Goal: Check status: Check status

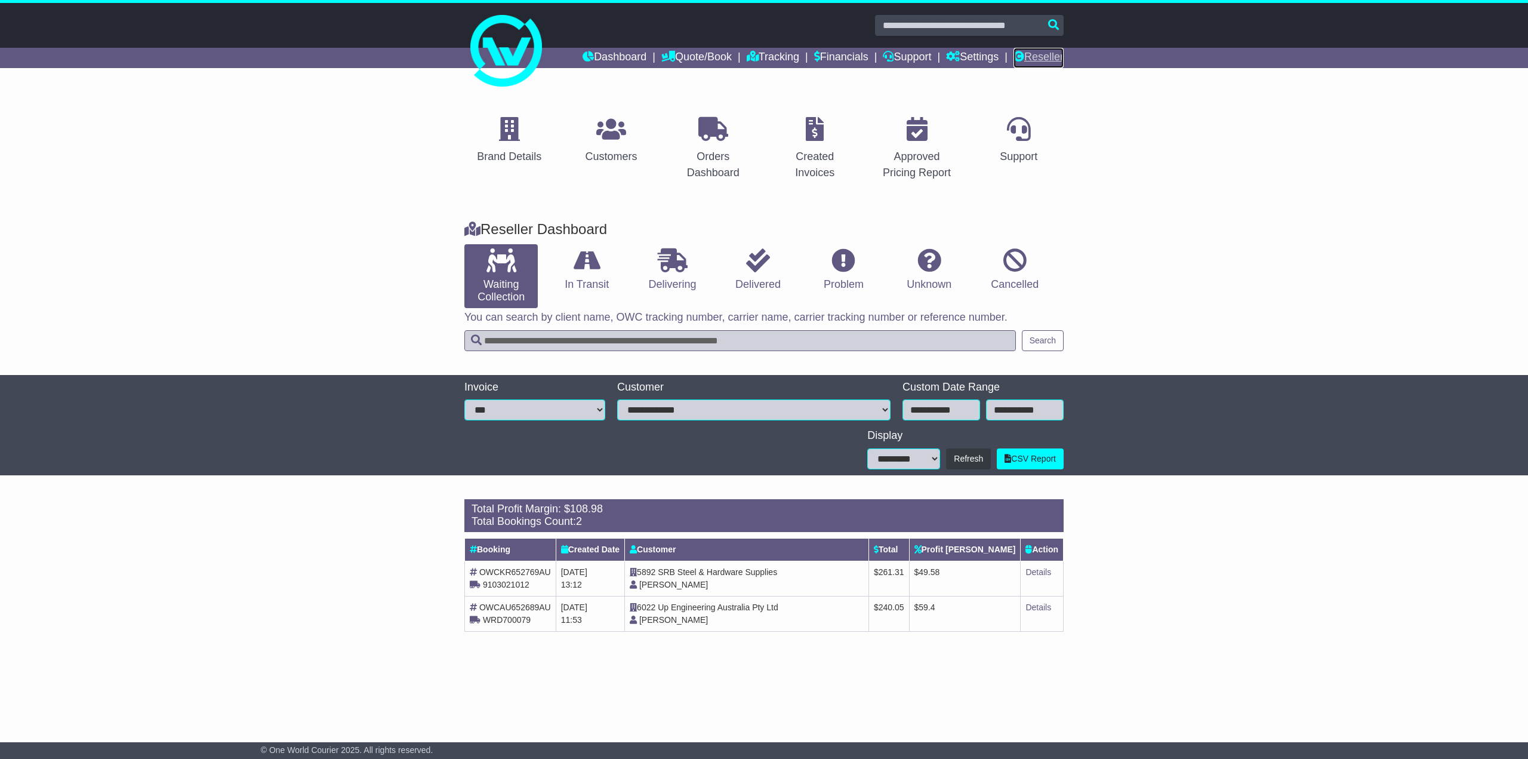
click at [1029, 54] on link "Reseller" at bounding box center [1038, 58] width 50 height 20
click at [577, 249] on icon at bounding box center [587, 260] width 27 height 24
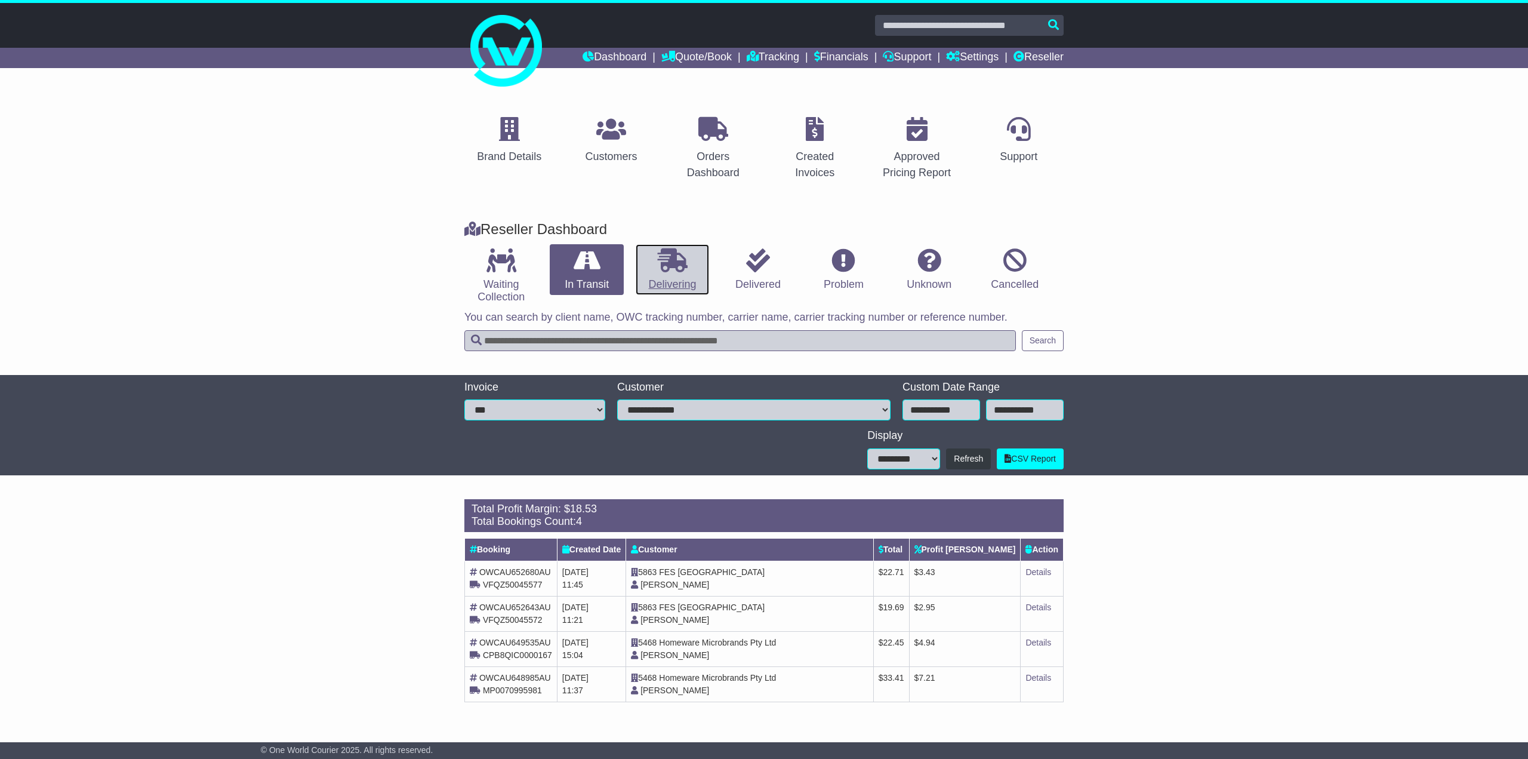
click at [649, 267] on link "Delivering" at bounding box center [672, 269] width 73 height 51
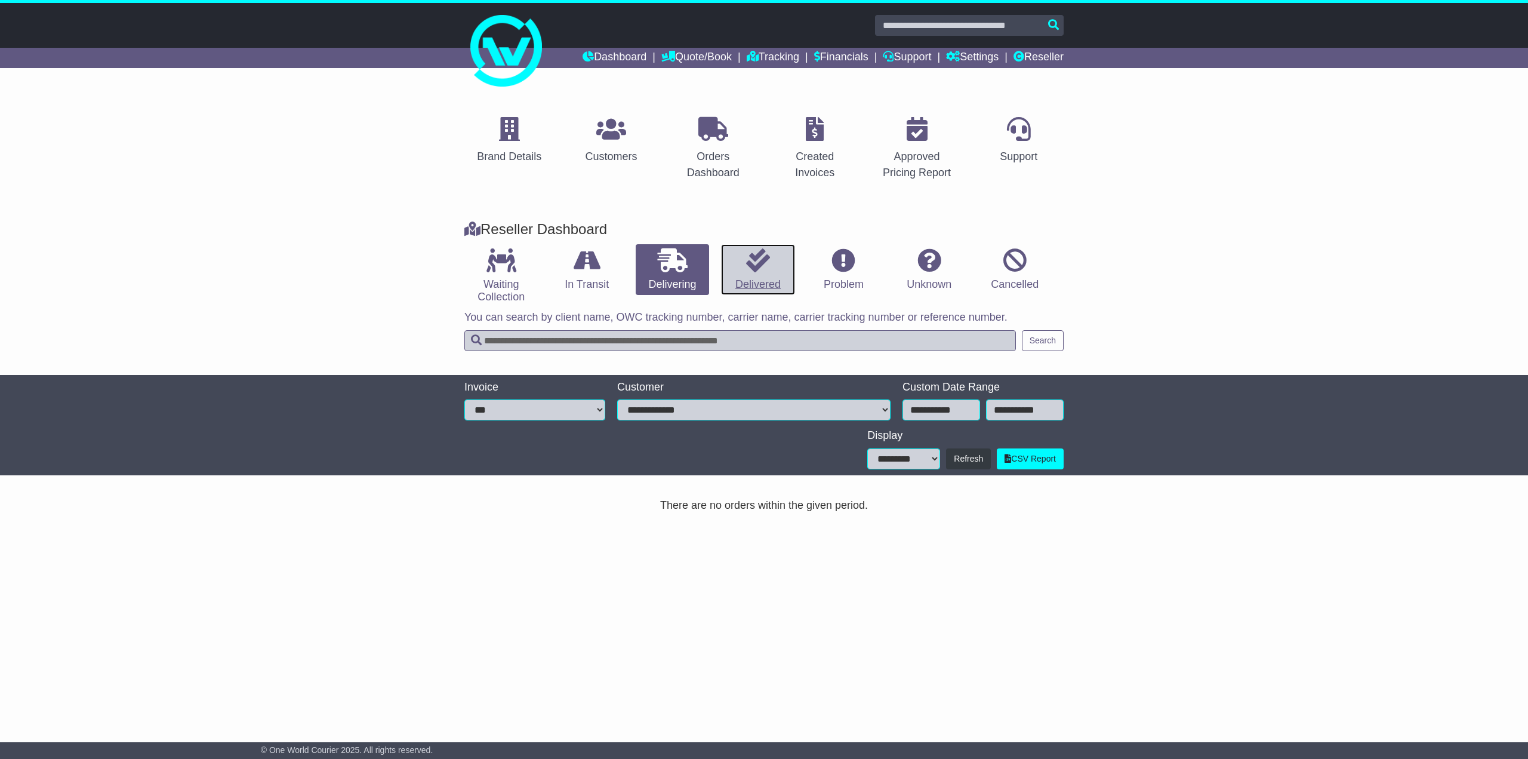
click at [753, 275] on link "Delivered" at bounding box center [757, 269] width 73 height 51
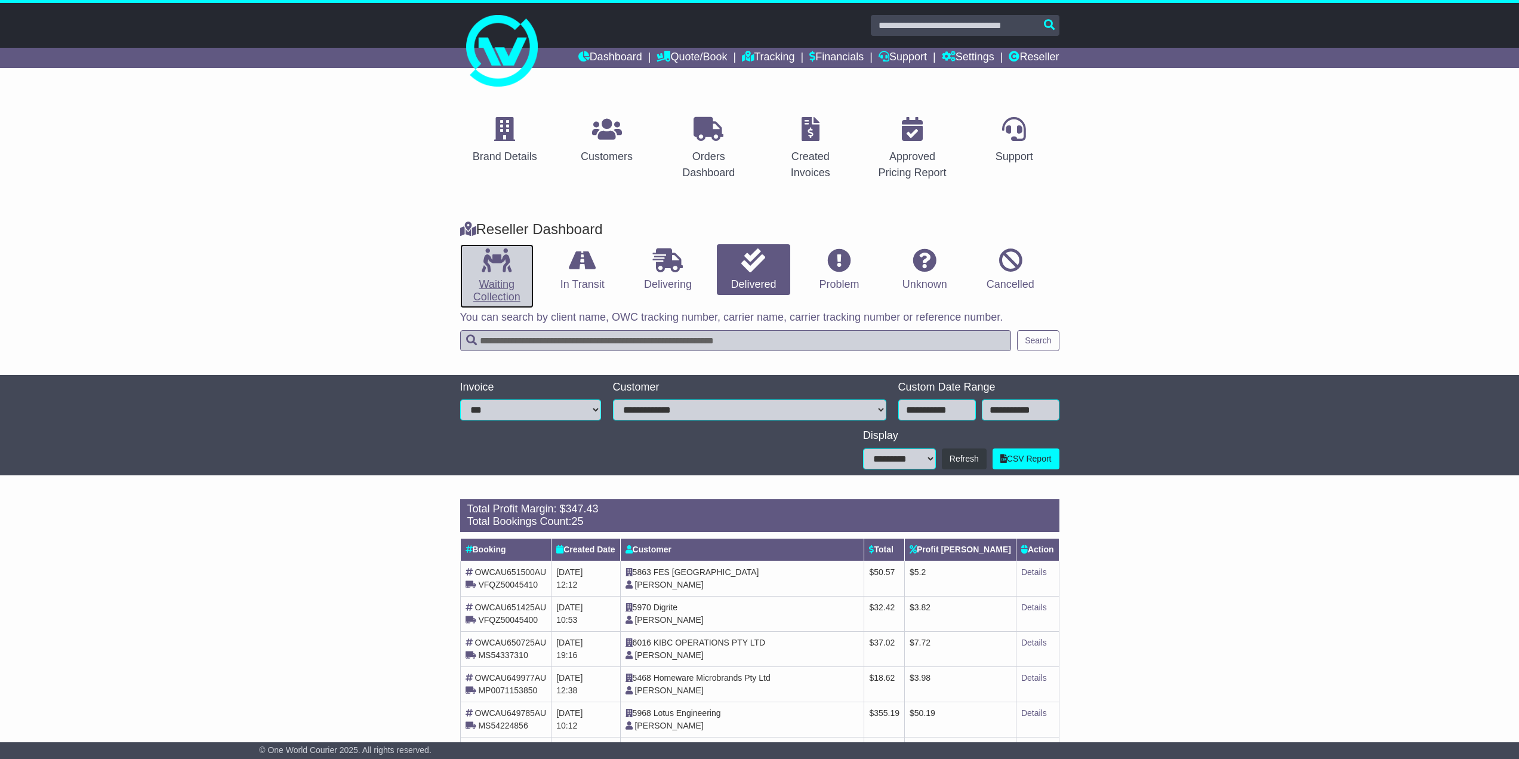
click at [505, 268] on icon at bounding box center [497, 260] width 30 height 24
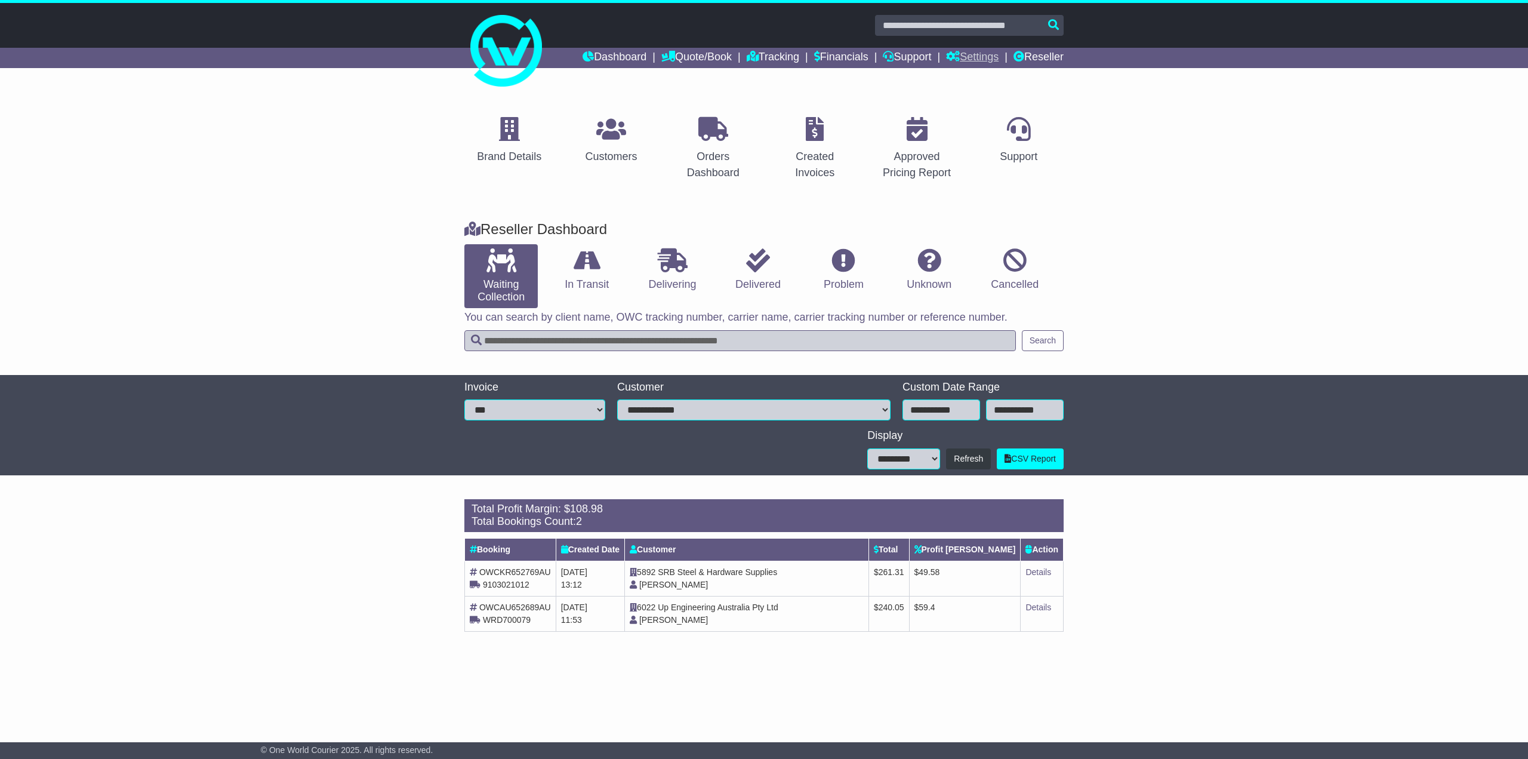
click at [977, 57] on link "Settings" at bounding box center [972, 58] width 53 height 20
click at [821, 63] on link "Financials" at bounding box center [841, 58] width 54 height 20
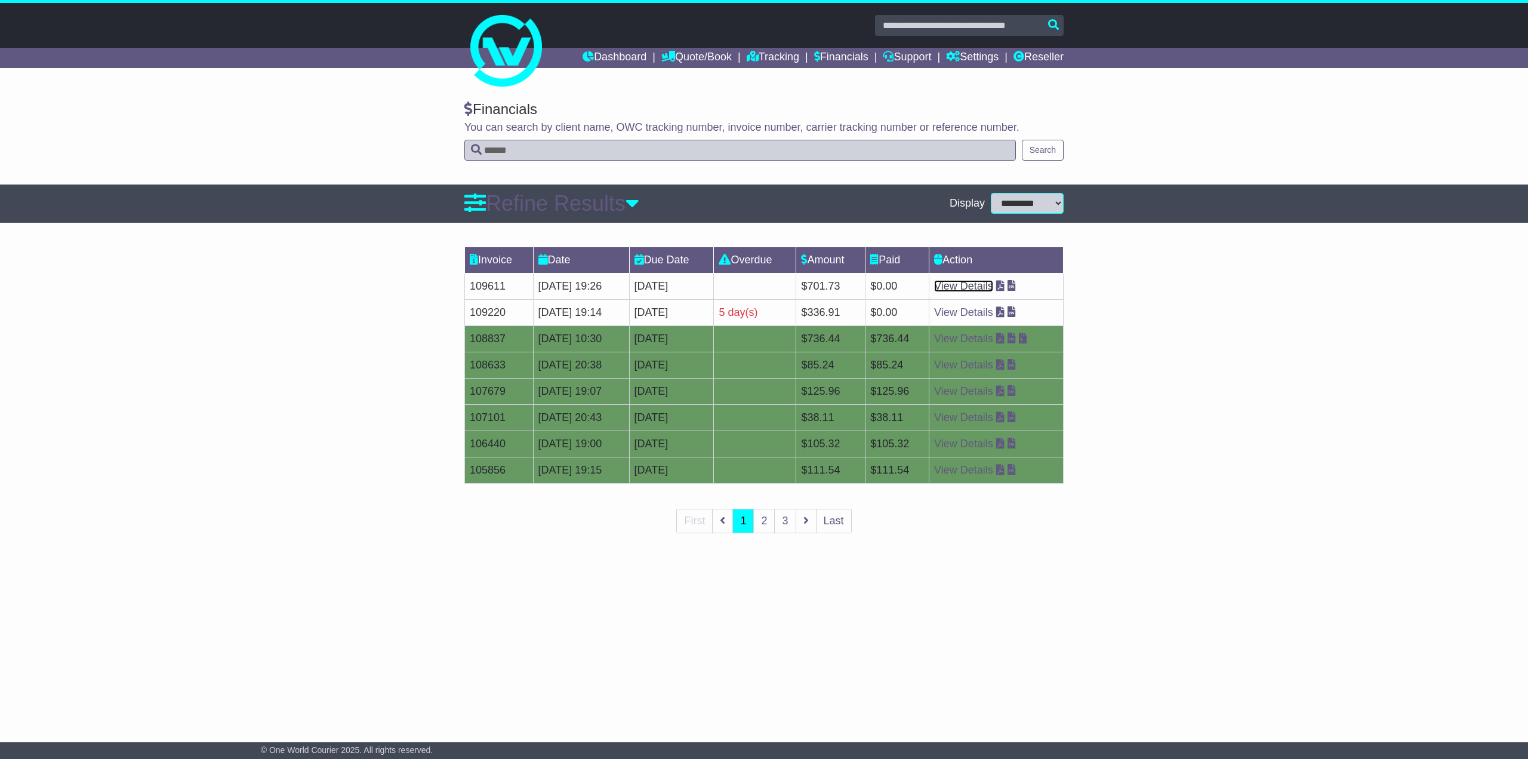
click at [974, 285] on link "View Details" at bounding box center [963, 286] width 59 height 12
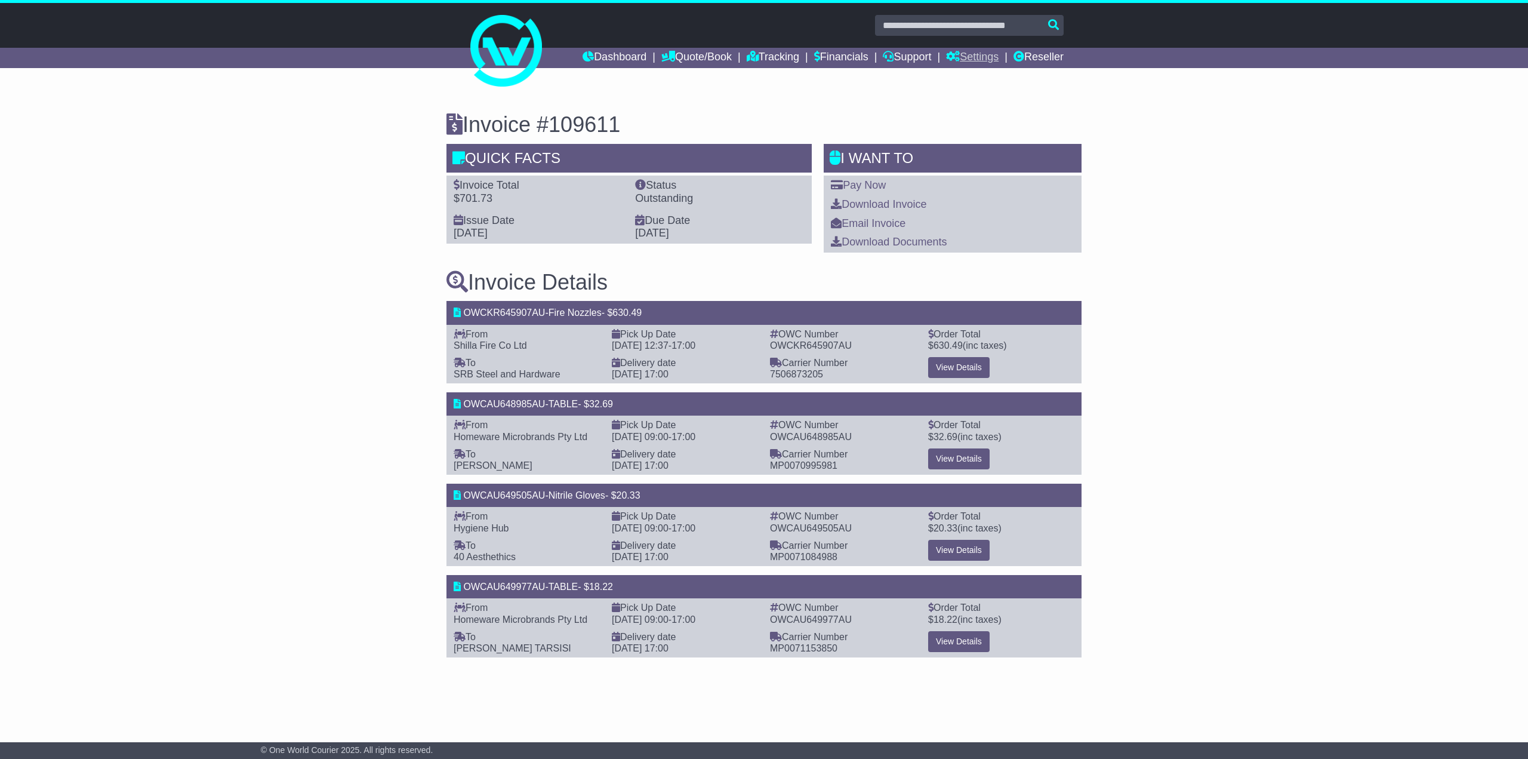
click at [975, 61] on link "Settings" at bounding box center [972, 58] width 53 height 20
click at [834, 53] on link "Financials" at bounding box center [841, 58] width 54 height 20
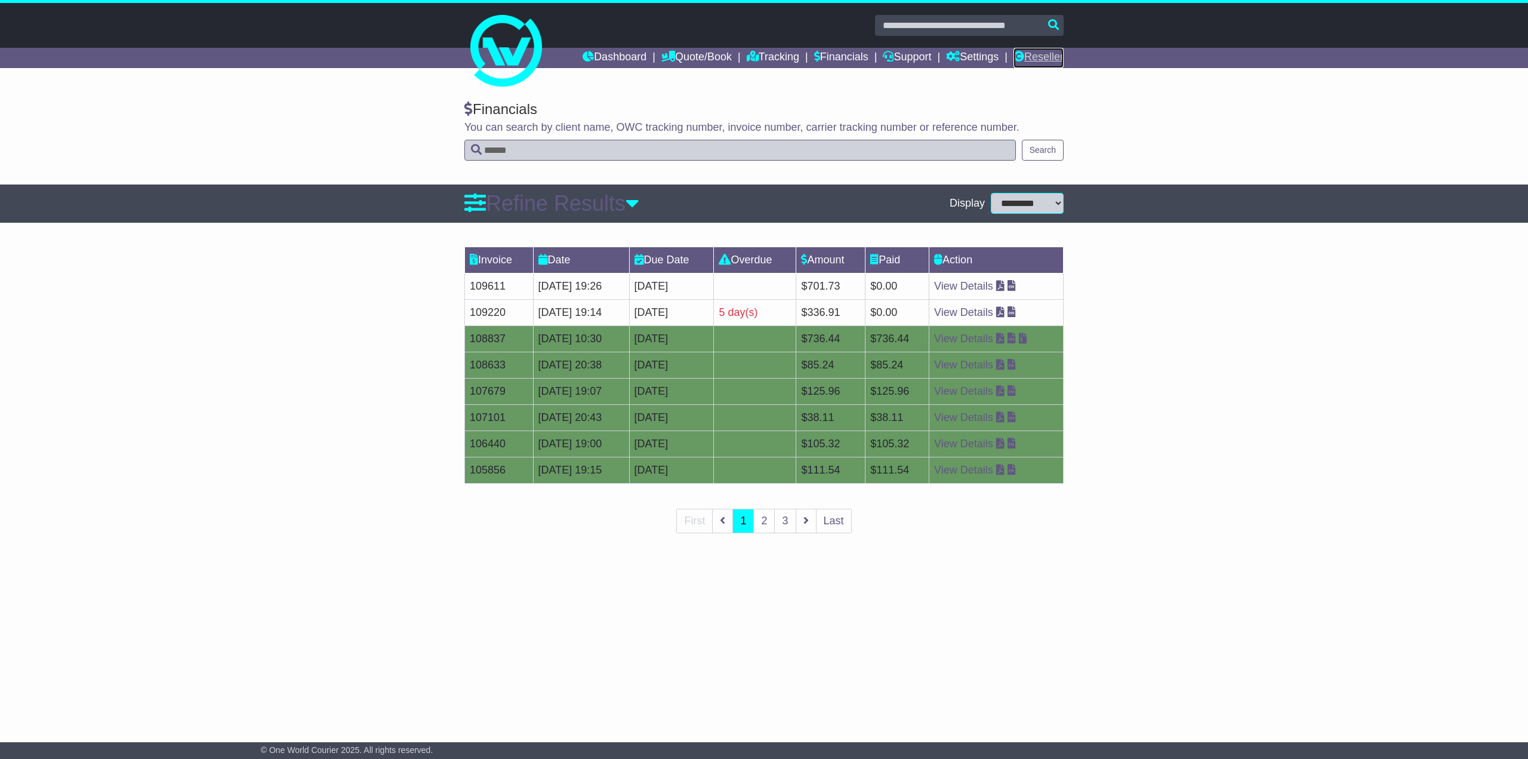
click at [1040, 51] on link "Reseller" at bounding box center [1038, 58] width 50 height 20
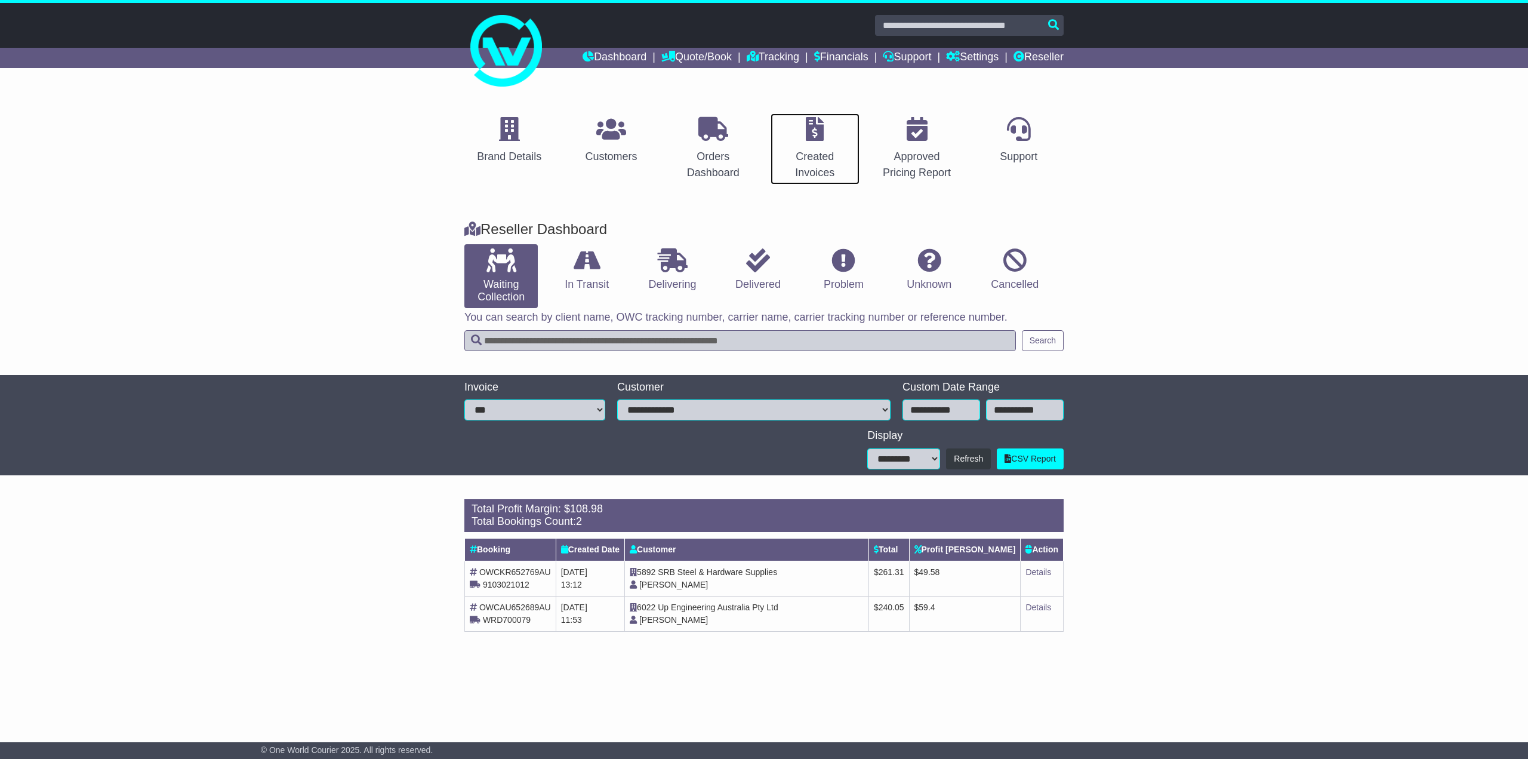
click at [831, 150] on div "Created Invoices" at bounding box center [815, 165] width 75 height 32
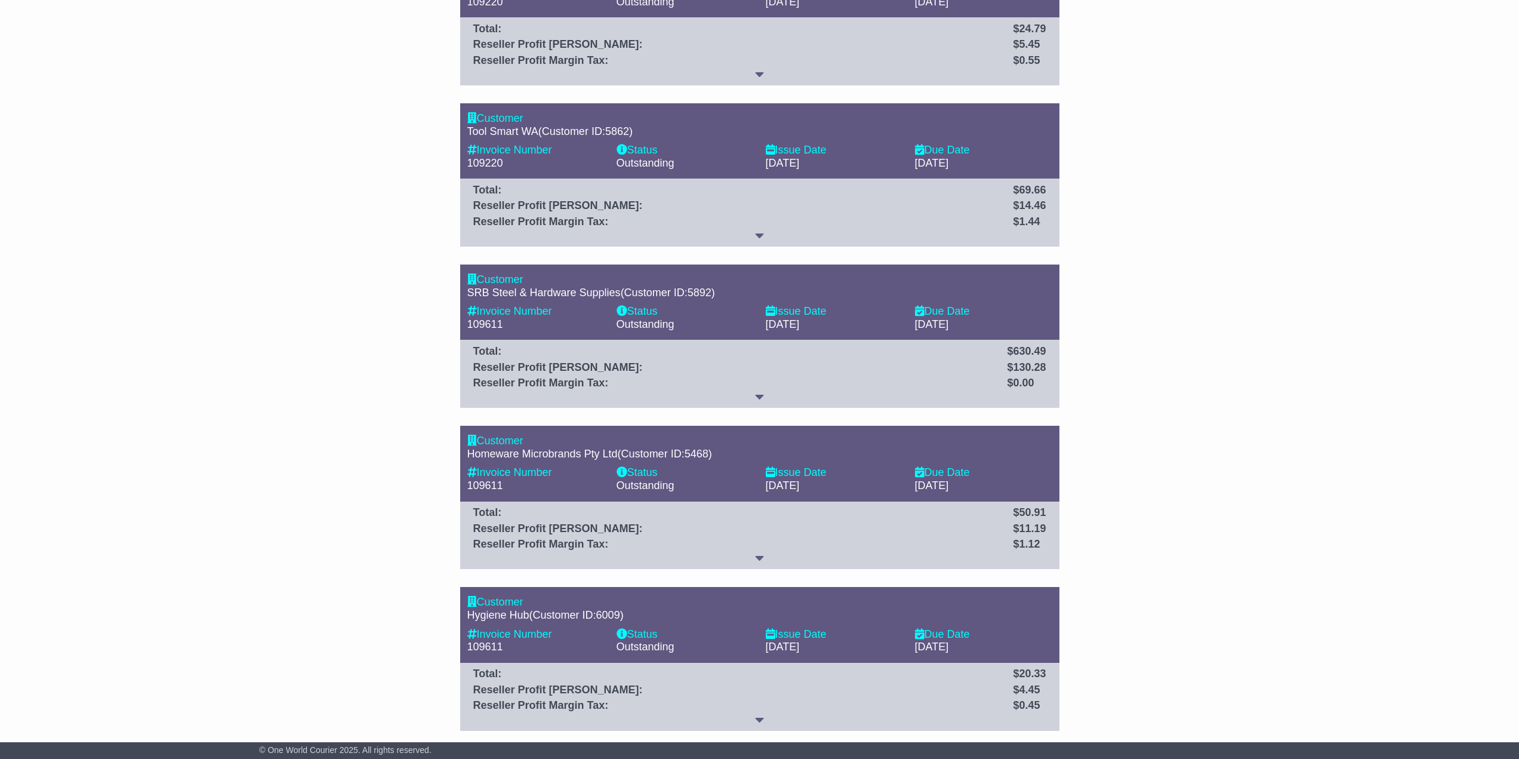
scroll to position [1869, 0]
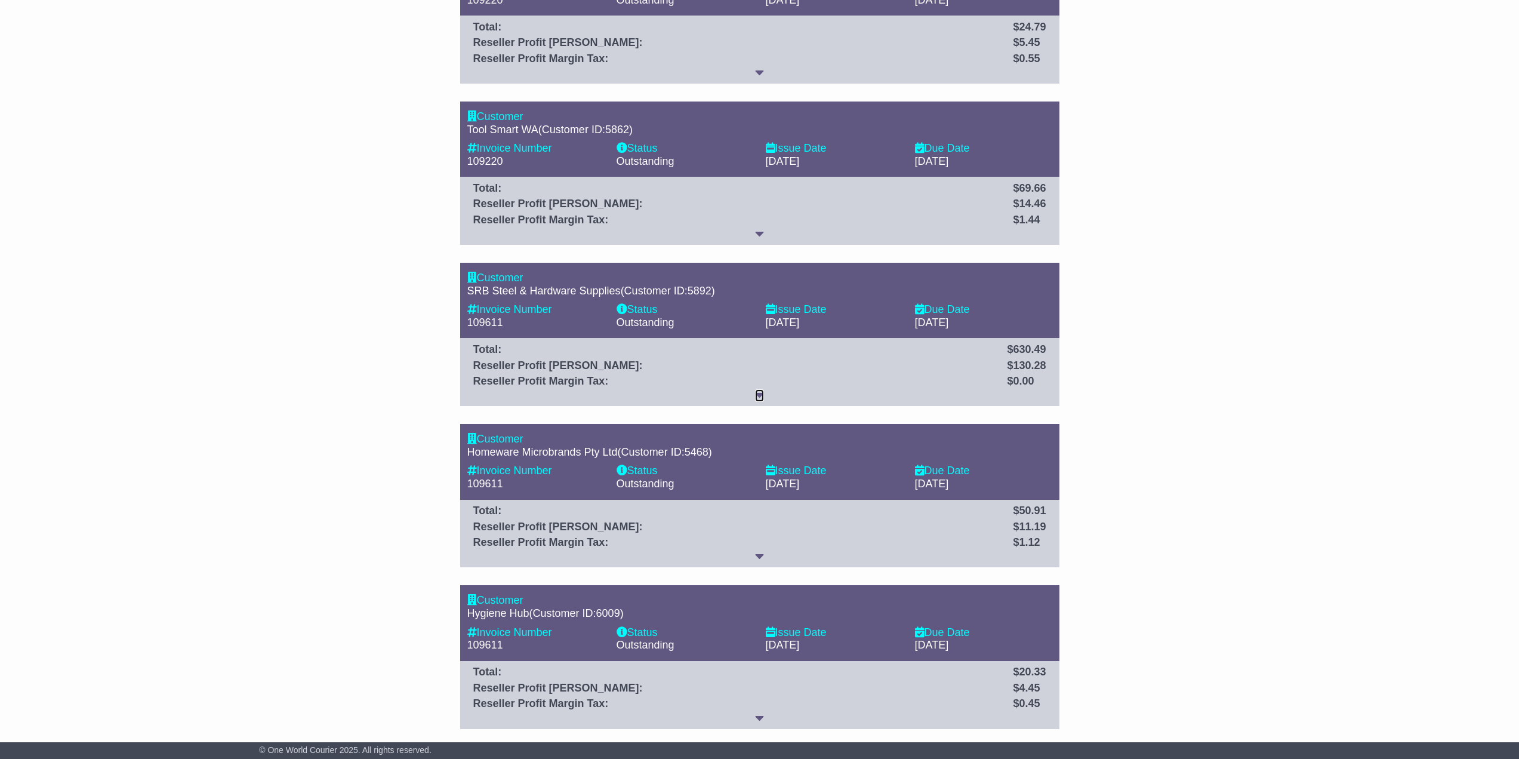
click at [760, 394] on icon at bounding box center [759, 394] width 9 height 11
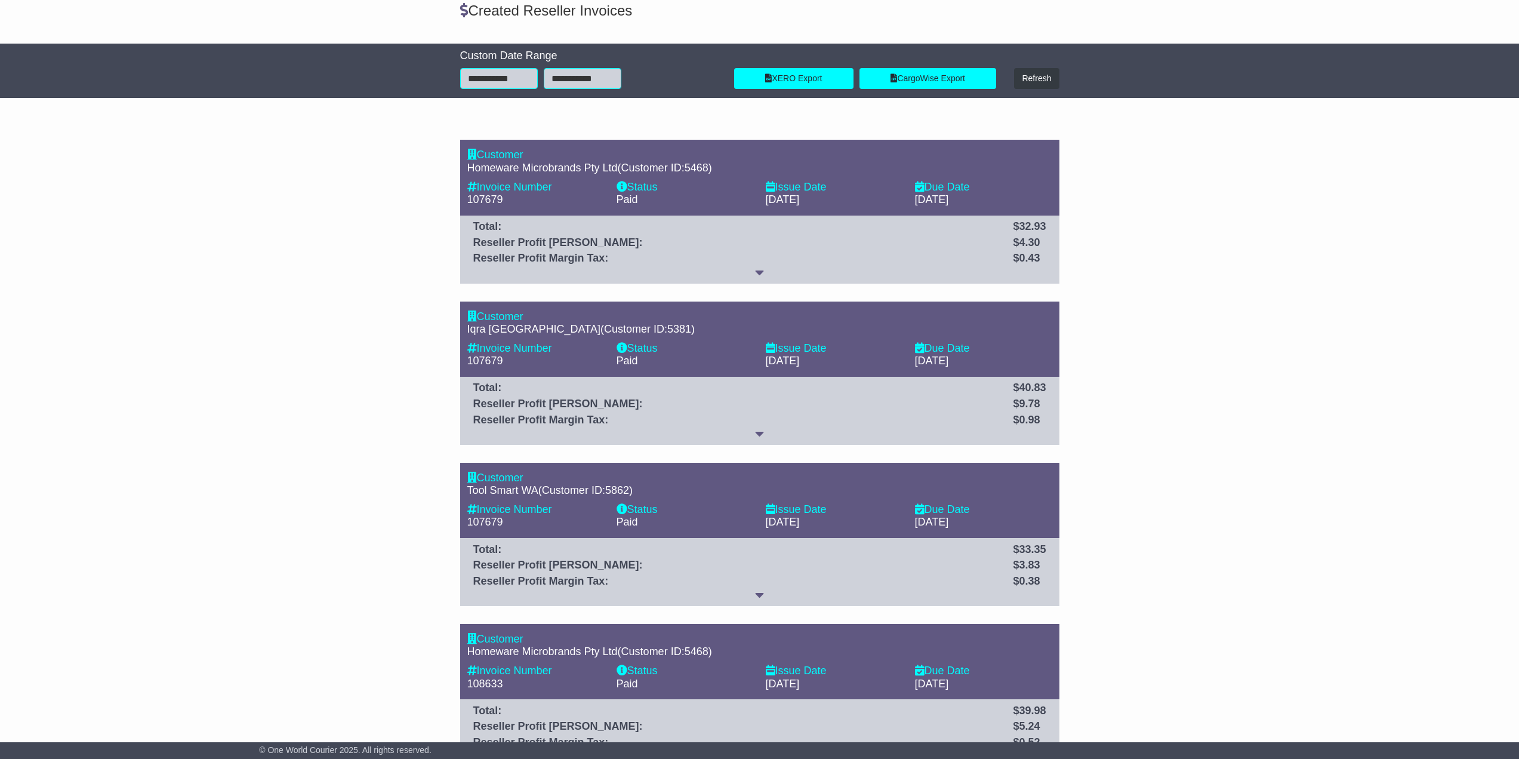
scroll to position [0, 0]
